Goal: Transaction & Acquisition: Purchase product/service

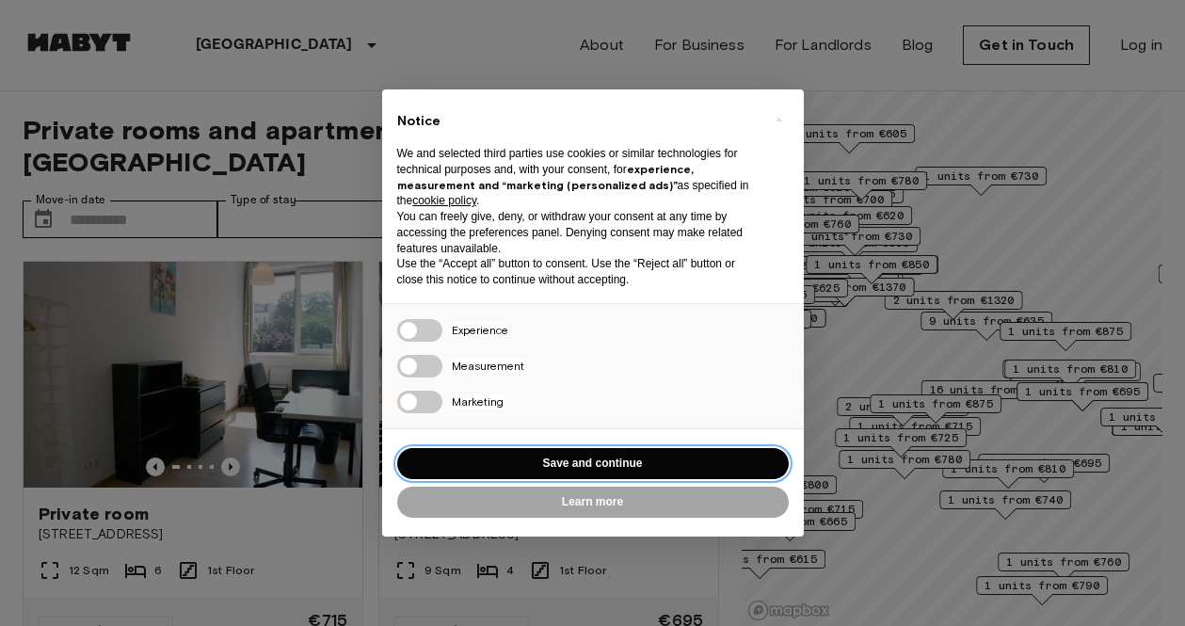
click at [581, 471] on button "Save and continue" at bounding box center [592, 463] width 391 height 31
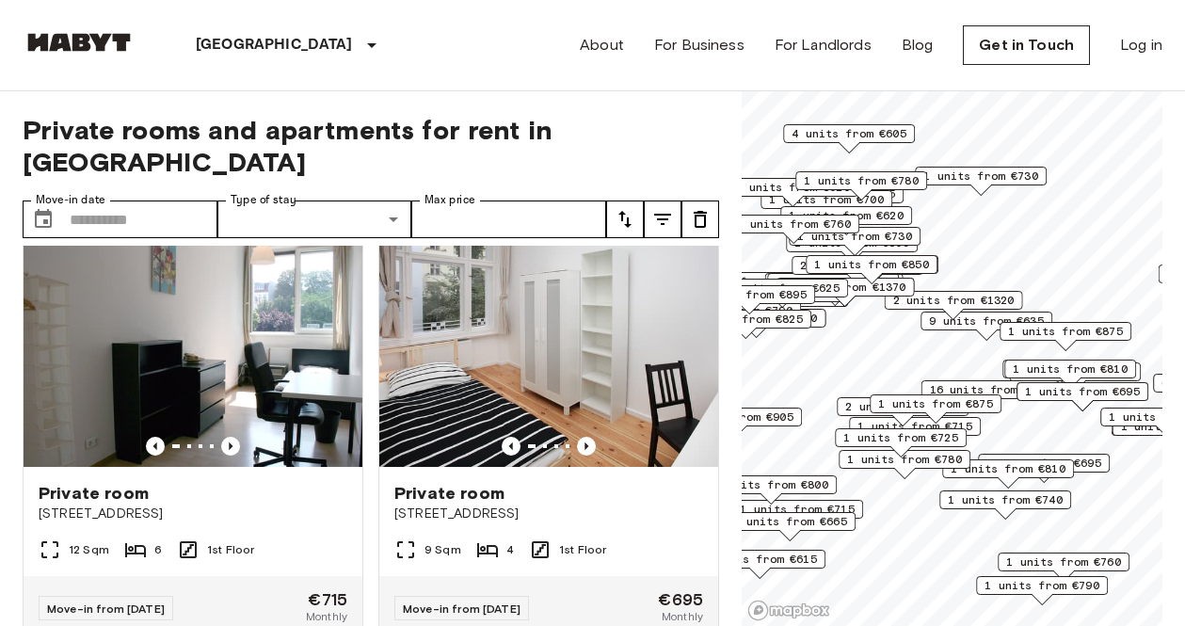
scroll to position [22, 0]
click at [609, 56] on link "About" at bounding box center [602, 45] width 44 height 23
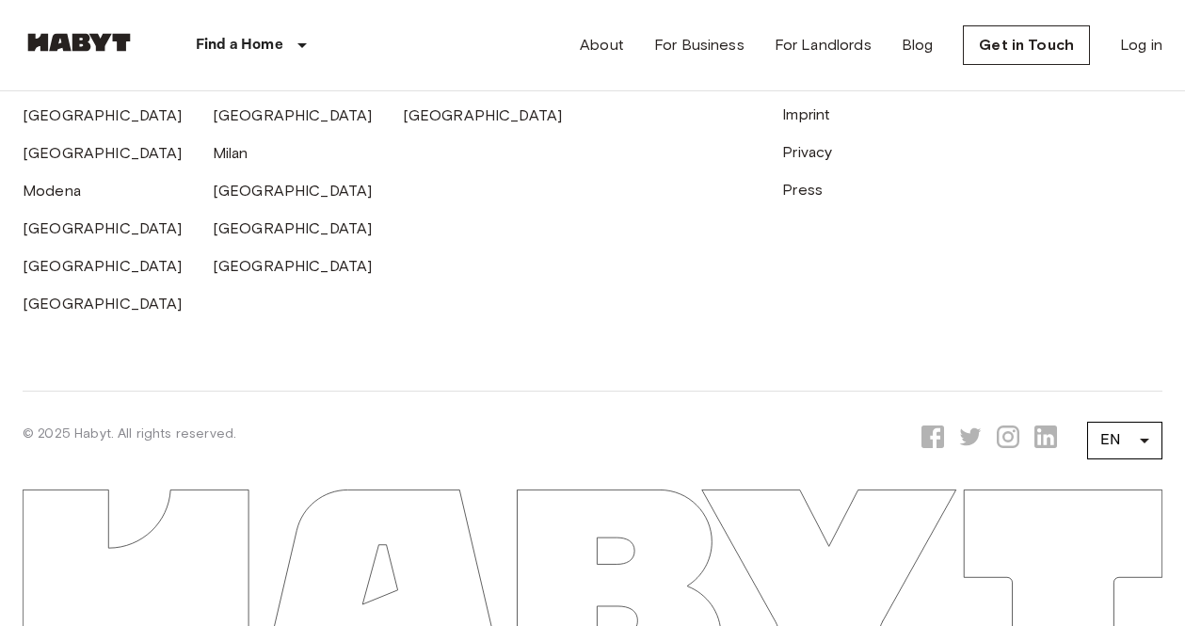
scroll to position [6141, 0]
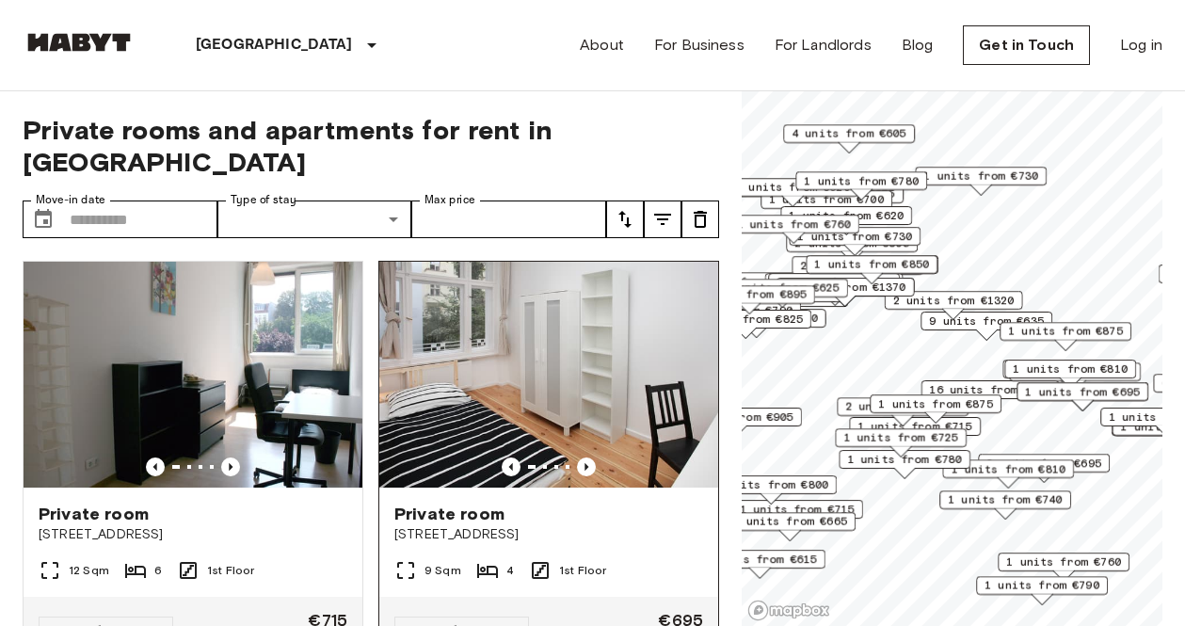
click at [456, 402] on img at bounding box center [548, 375] width 339 height 226
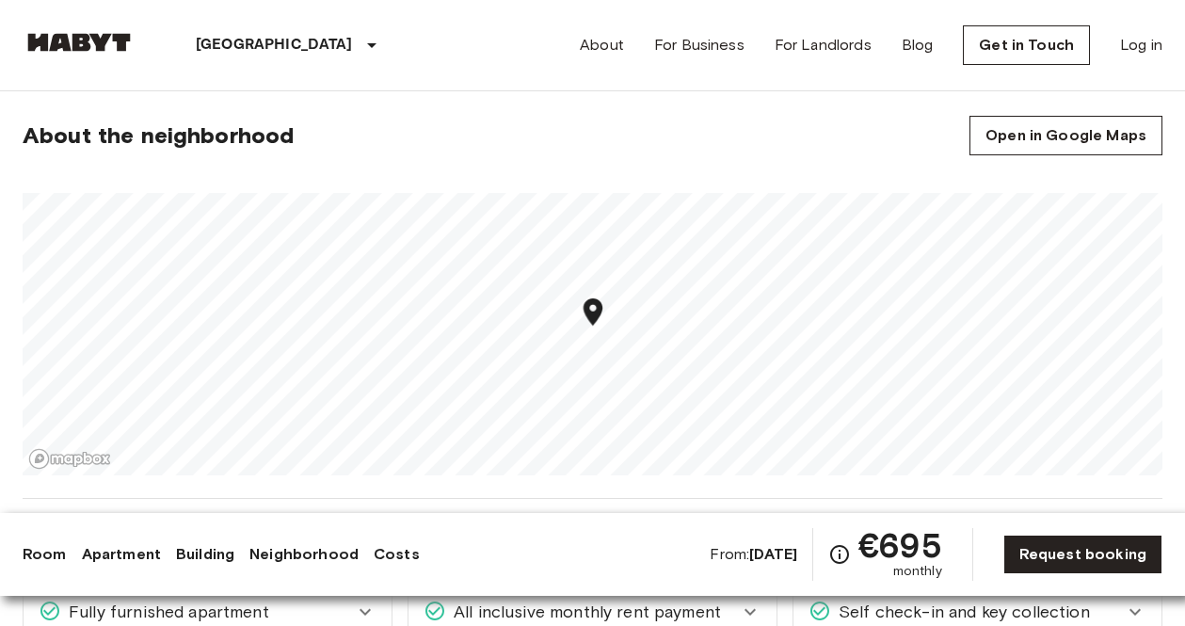
scroll to position [1183, 0]
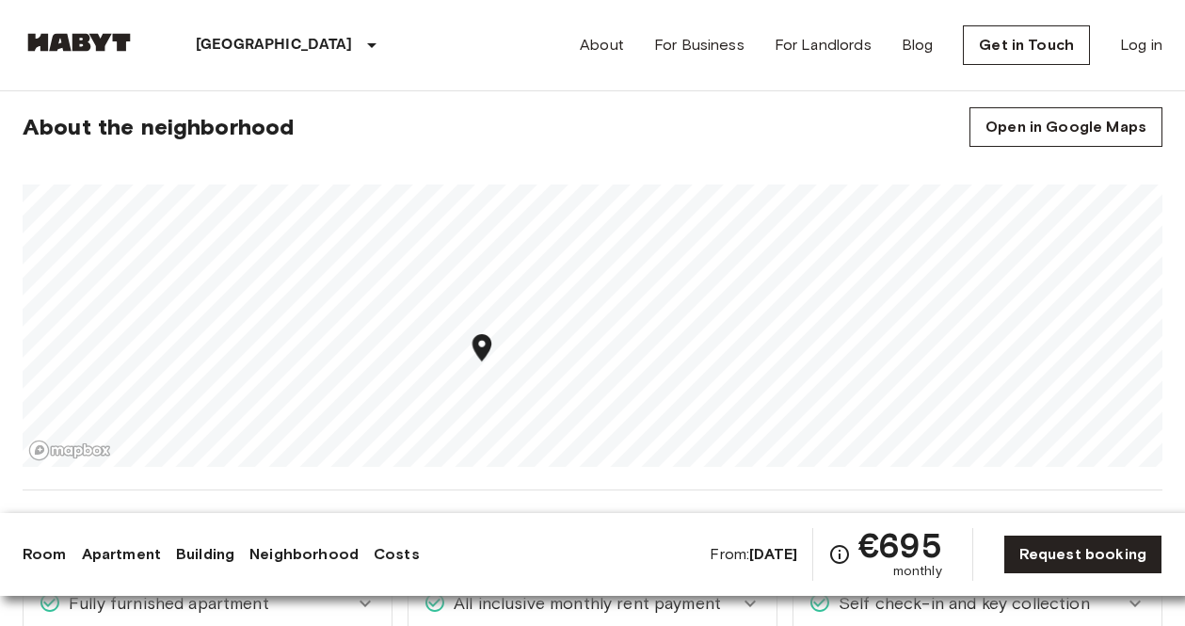
click at [882, 562] on span "€695" at bounding box center [900, 545] width 84 height 34
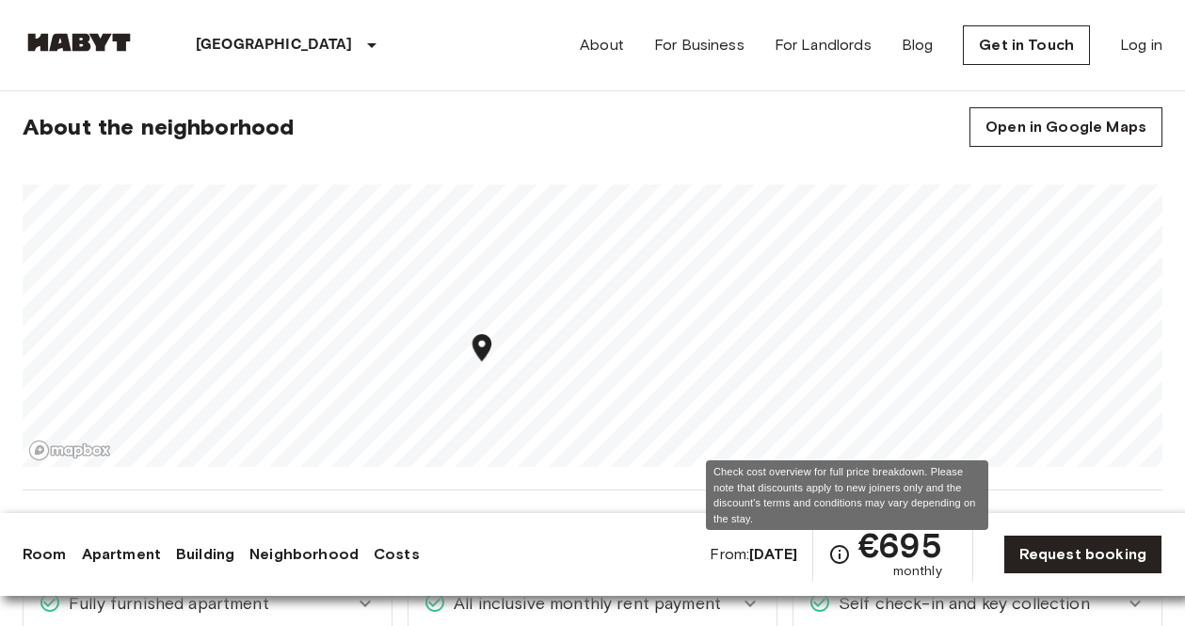
click at [843, 554] on icon "Check cost overview for full price breakdown. Please note that discounts apply …" at bounding box center [839, 554] width 23 height 23
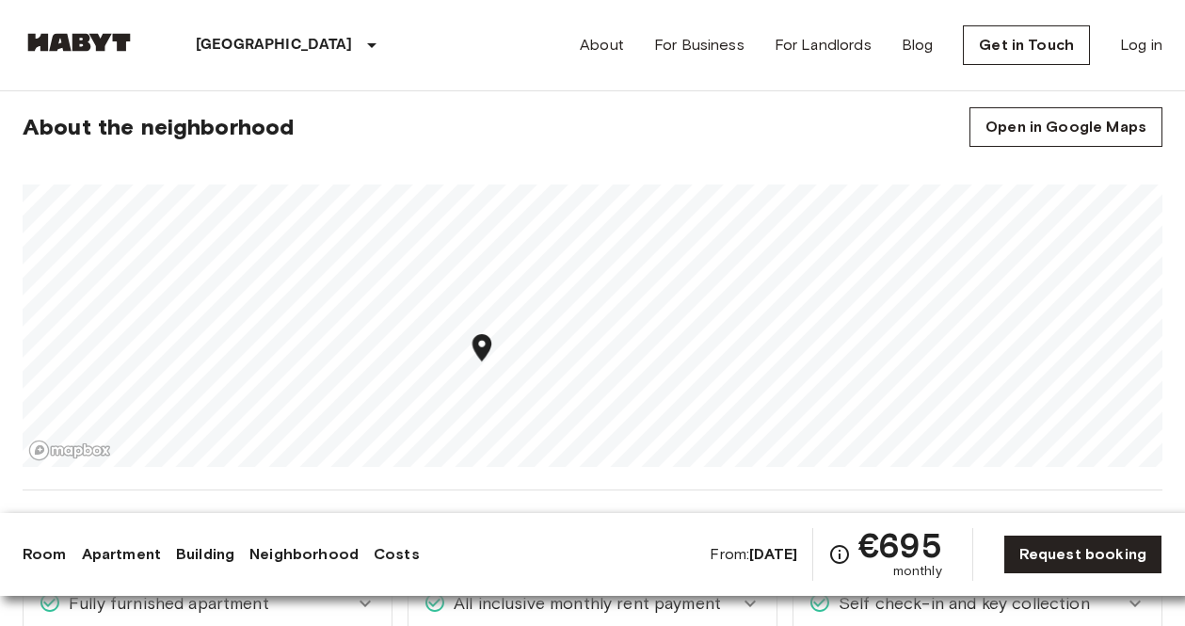
click at [374, 564] on link "Costs" at bounding box center [397, 554] width 46 height 23
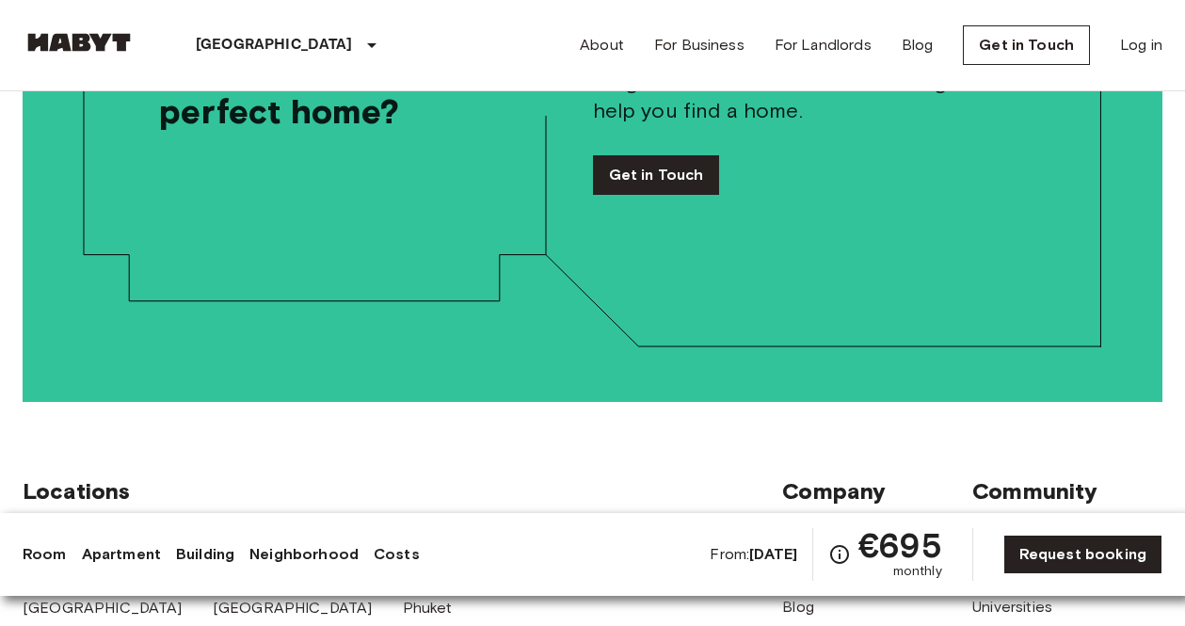
scroll to position [4021, 0]
